Goal: Communication & Community: Share content

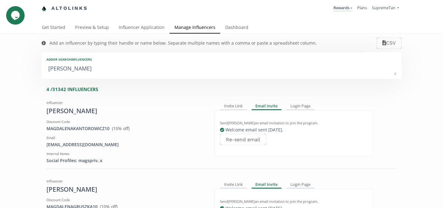
click at [149, 75] on textarea "[PERSON_NAME]" at bounding box center [221, 69] width 350 height 12
type textarea "M"
type textarea "broo"
type input "broo"
type input "BROO"
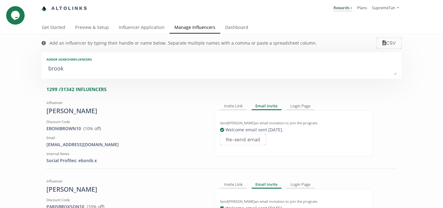
type textarea "[PERSON_NAME]"
type input "[PERSON_NAME]"
click at [149, 75] on textarea "[PERSON_NAME]" at bounding box center [221, 69] width 350 height 12
type textarea "[PERSON_NAME]"
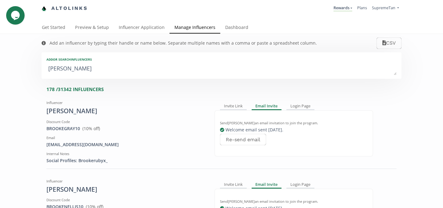
type input "[PERSON_NAME]"
type textarea "[PERSON_NAME]"
type input "[PERSON_NAME]"
type textarea "[PERSON_NAME]"
type input "[PERSON_NAME]"
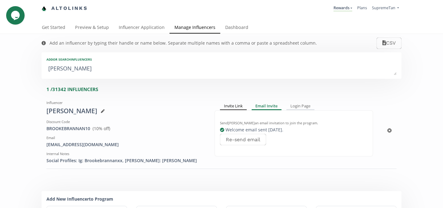
type textarea "[PERSON_NAME]"
click at [234, 107] on div "Invite Link" at bounding box center [233, 106] width 27 height 7
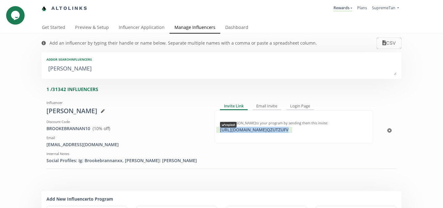
click at [232, 130] on div "[URL][DOMAIN_NAME] QZUTZUFV copied" at bounding box center [254, 130] width 76 height 6
copy div "[URL][DOMAIN_NAME] QZUTZUFV"
